Goal: Task Accomplishment & Management: Complete application form

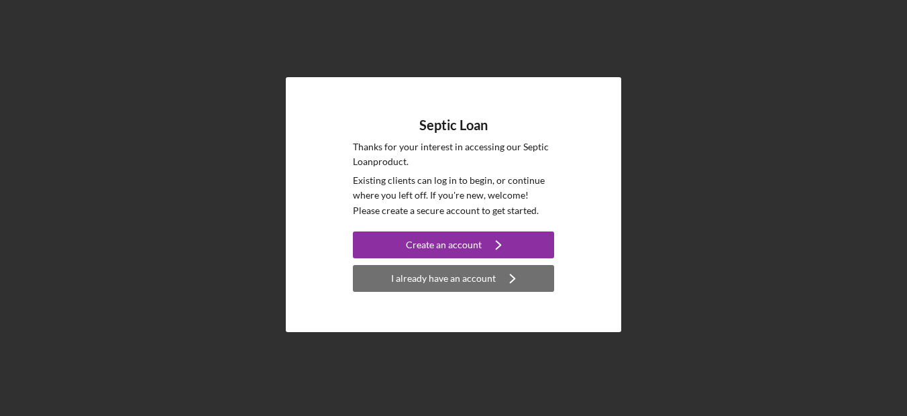
click at [434, 276] on div "I already have an account" at bounding box center [443, 278] width 105 height 27
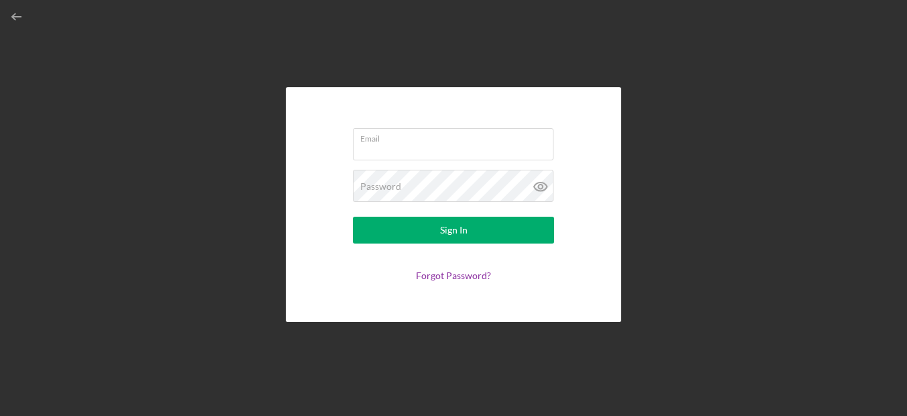
type input "[EMAIL_ADDRESS][DOMAIN_NAME]"
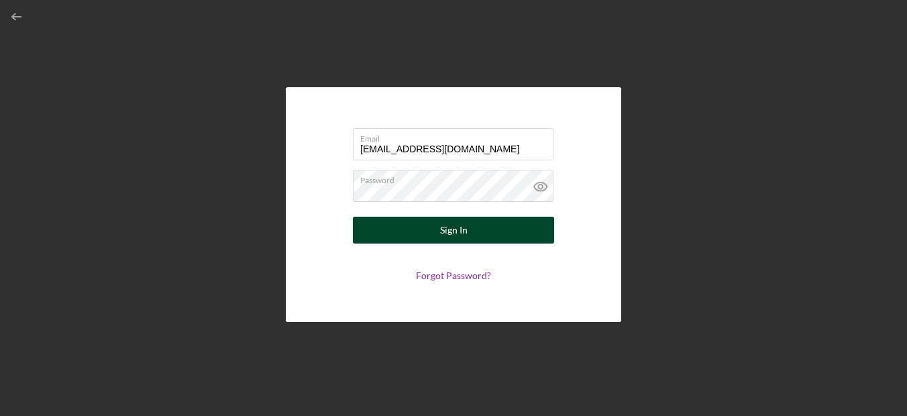
click at [453, 231] on div "Sign In" at bounding box center [453, 230] width 27 height 27
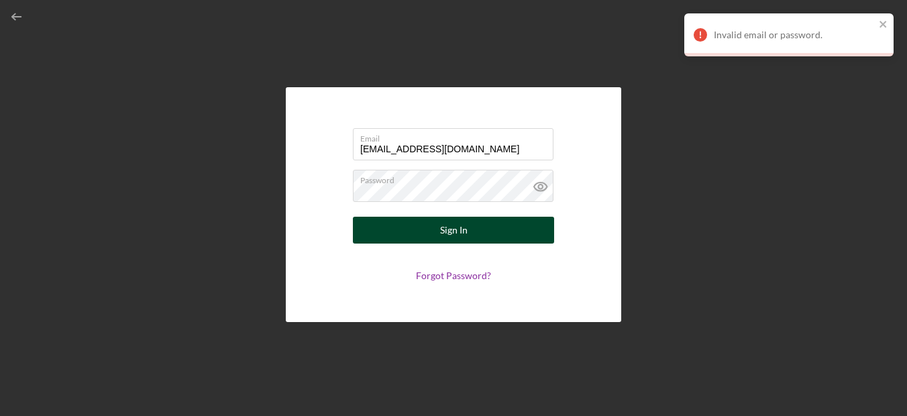
click at [495, 225] on button "Sign In" at bounding box center [453, 230] width 201 height 27
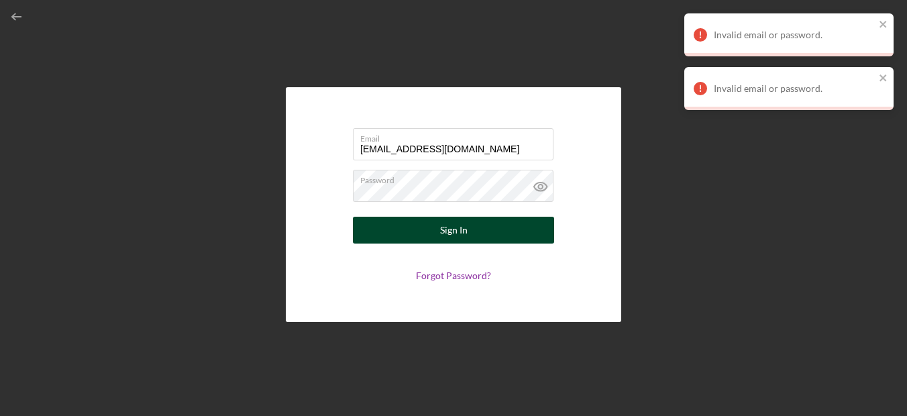
click at [495, 225] on button "Sign In" at bounding box center [453, 230] width 201 height 27
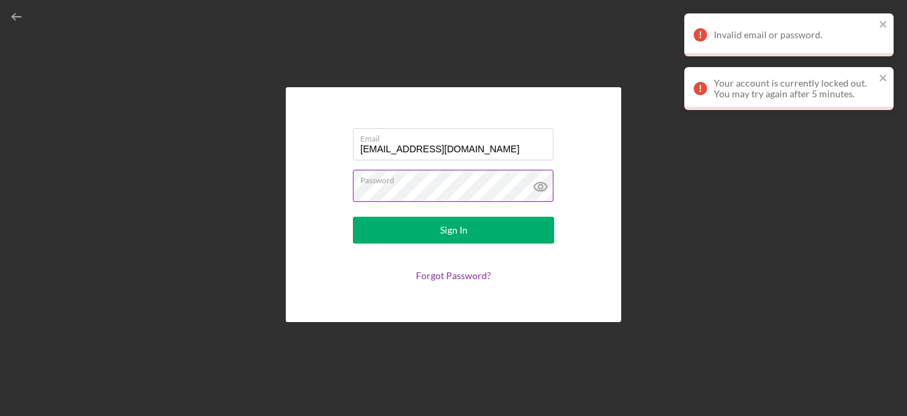
click at [541, 184] on icon at bounding box center [541, 187] width 34 height 34
